Goal: Transaction & Acquisition: Purchase product/service

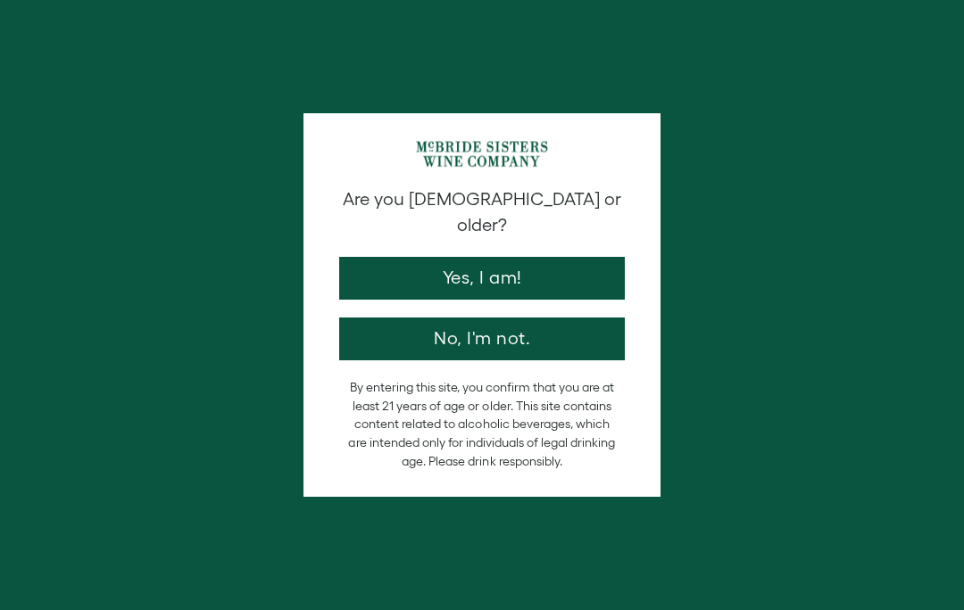
click at [502, 258] on button "Yes, I am!" at bounding box center [482, 278] width 286 height 43
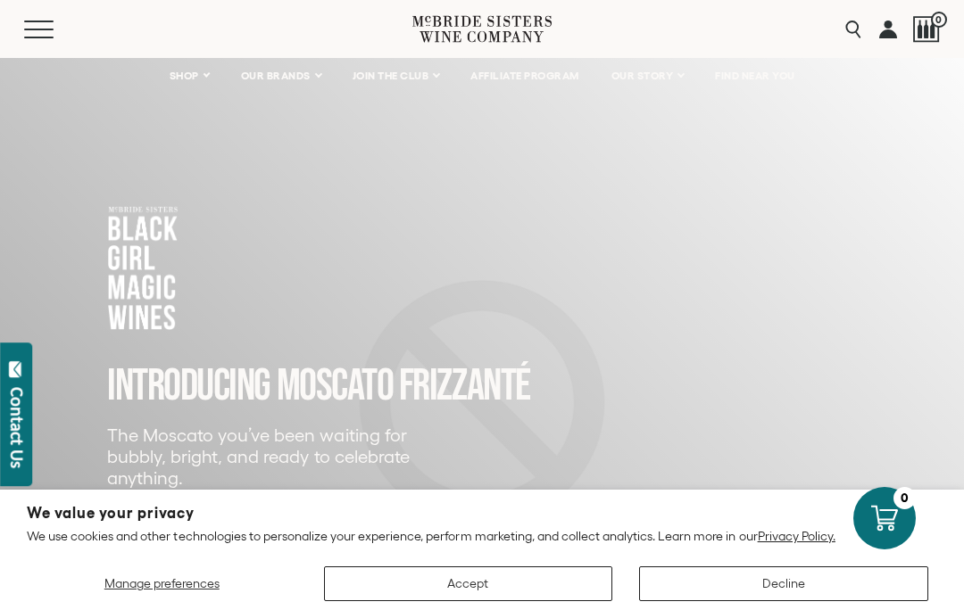
scroll to position [64, 0]
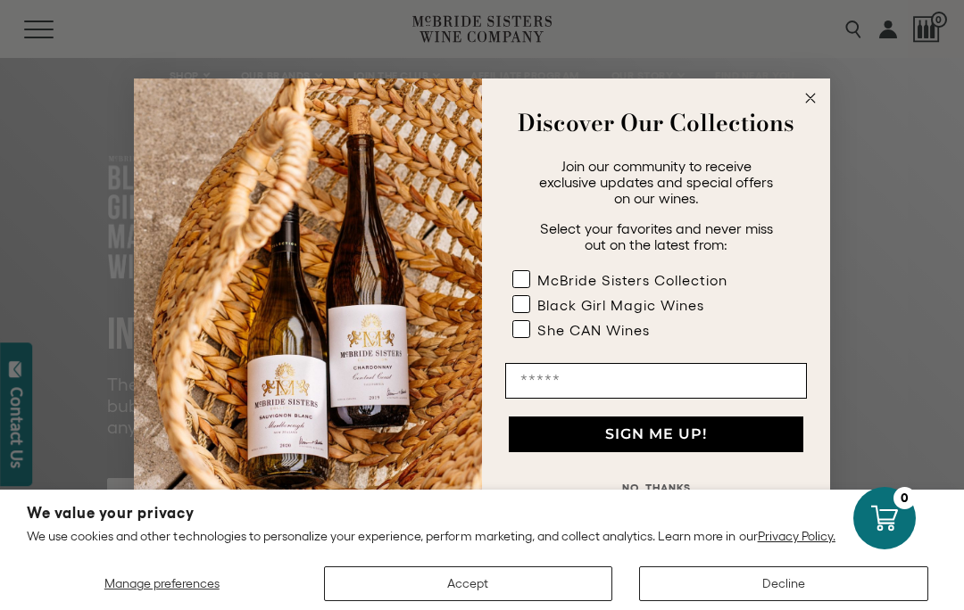
click at [525, 287] on rect "POPUP Form" at bounding box center [521, 278] width 17 height 17
click at [809, 108] on circle "Close dialog" at bounding box center [810, 97] width 21 height 21
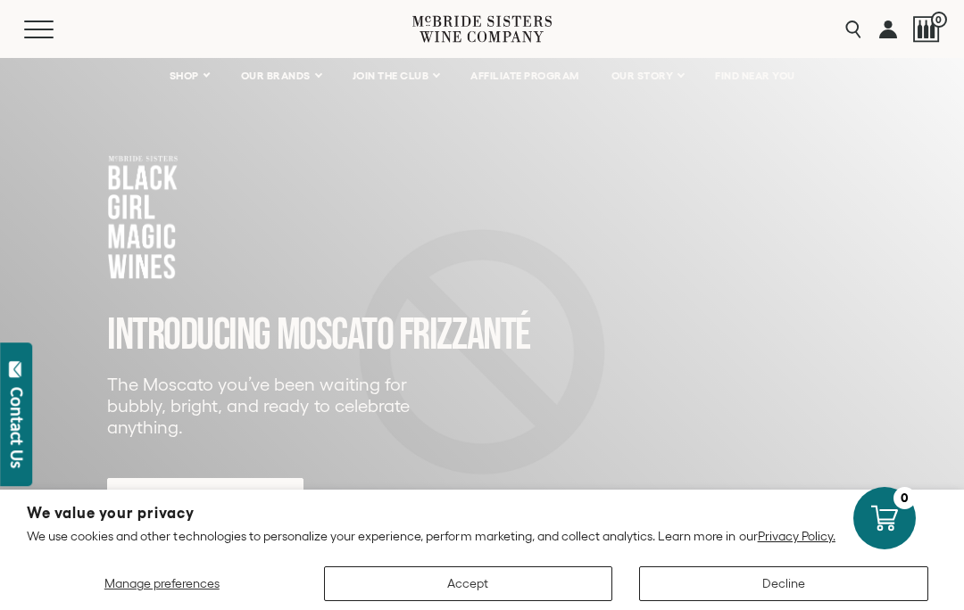
click at [204, 76] on link "SHOP" at bounding box center [189, 76] width 62 height 36
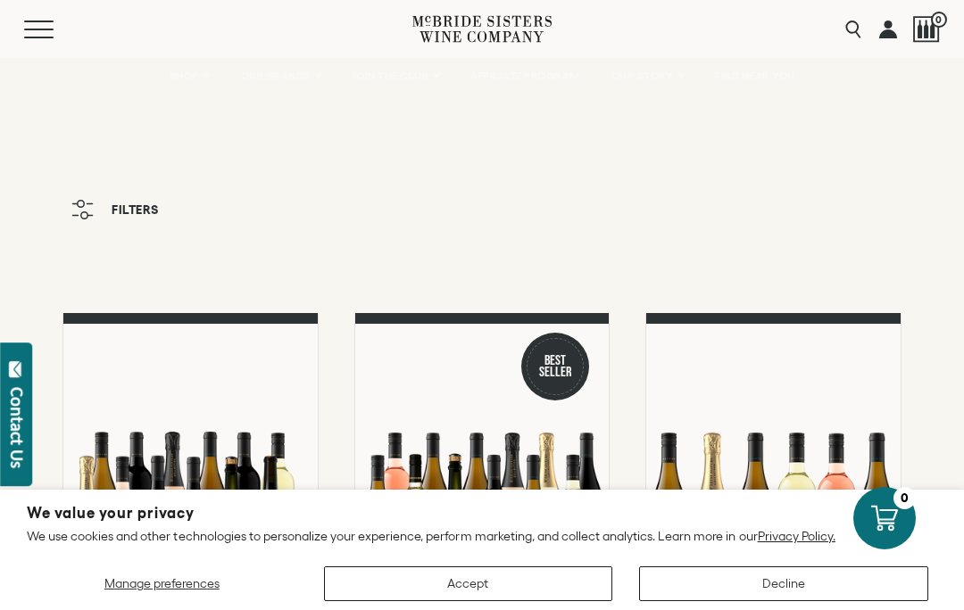
click at [470, 596] on button "Accept" at bounding box center [468, 584] width 289 height 35
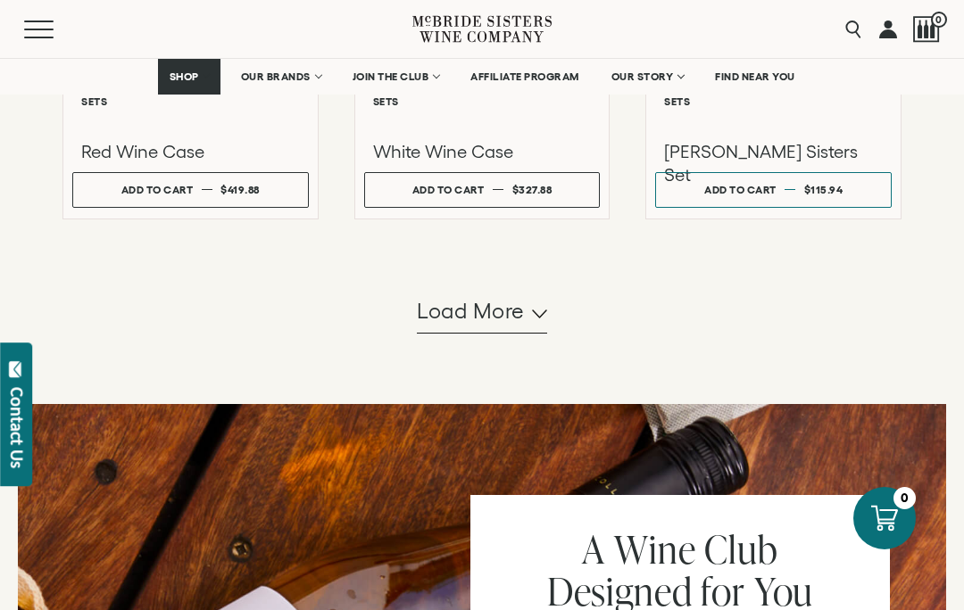
scroll to position [1841, 0]
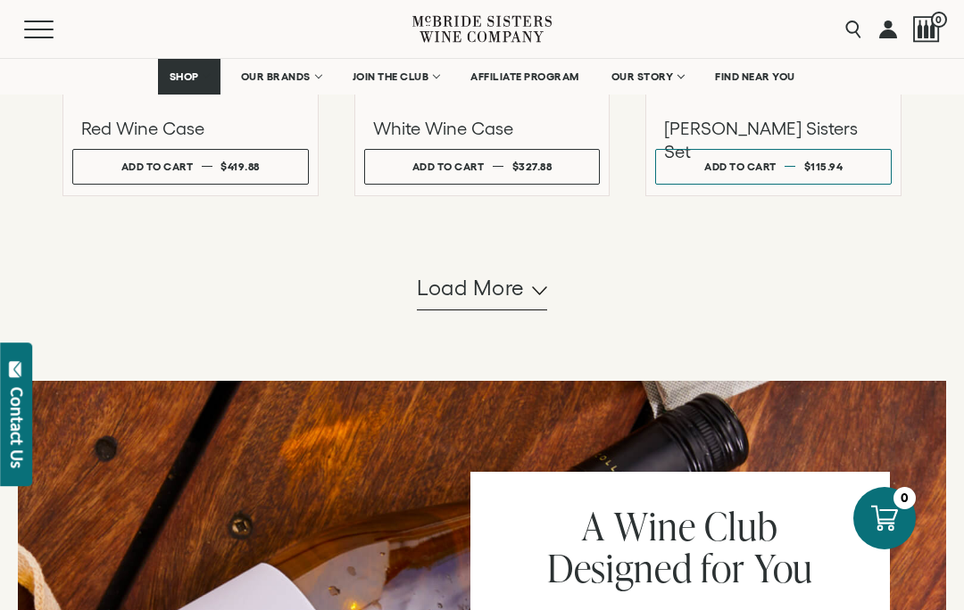
click at [537, 294] on polyline "button" at bounding box center [539, 290] width 13 height 7
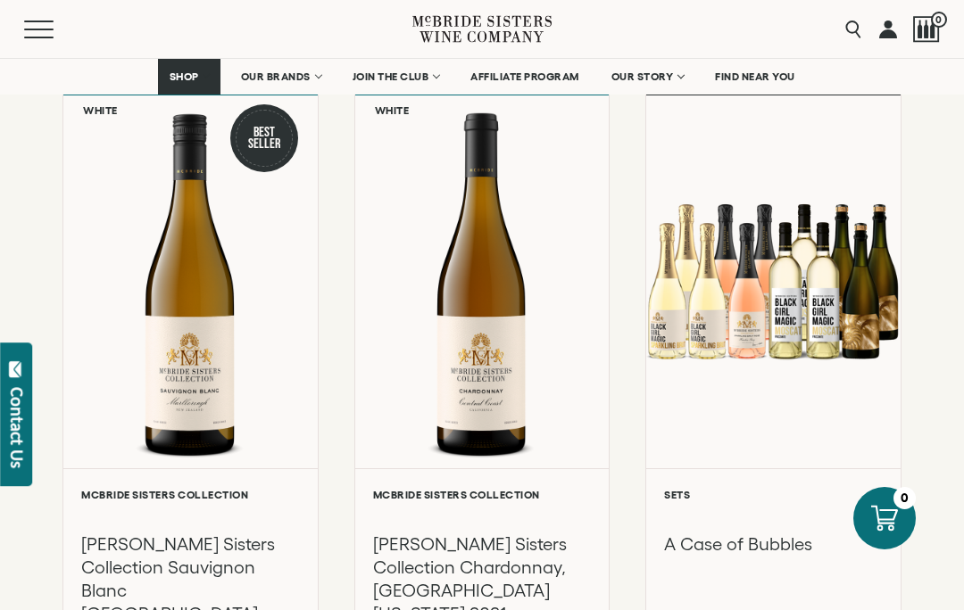
scroll to position [1987, 0]
click at [219, 577] on h3 "McBride Sisters Collection Sauvignon Blanc Marlborough New Zealand 2023" at bounding box center [190, 603] width 219 height 139
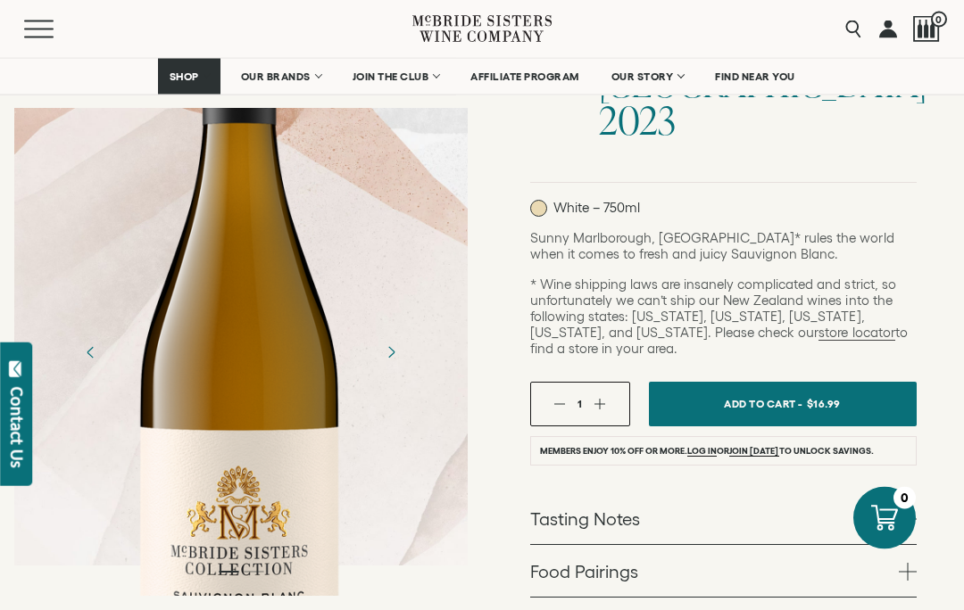
scroll to position [341, 0]
